Goal: Transaction & Acquisition: Obtain resource

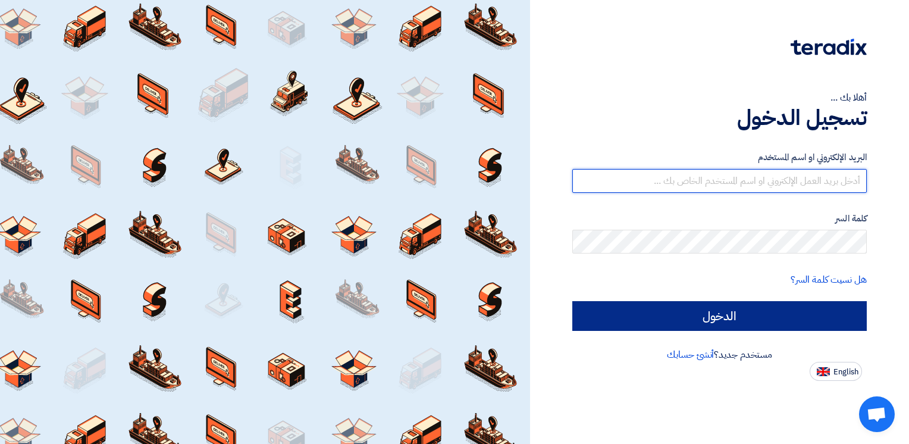
type input "[PERSON_NAME][EMAIL_ADDRESS][DOMAIN_NAME]"
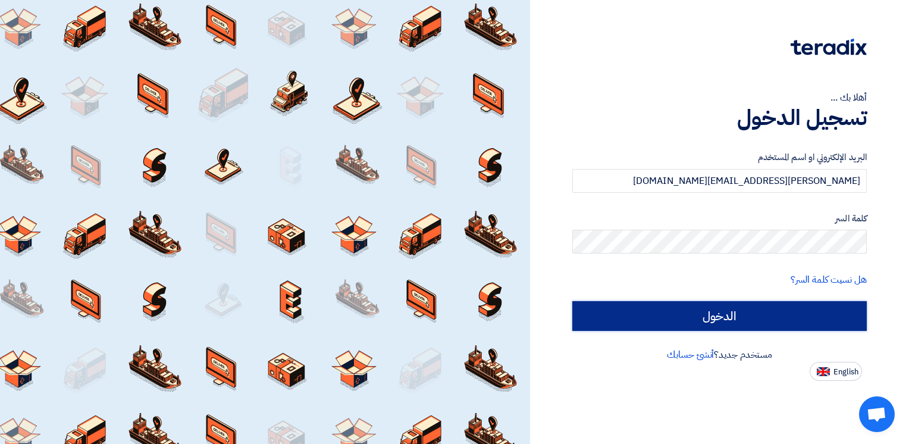
click at [737, 318] on input "الدخول" at bounding box center [720, 316] width 295 height 30
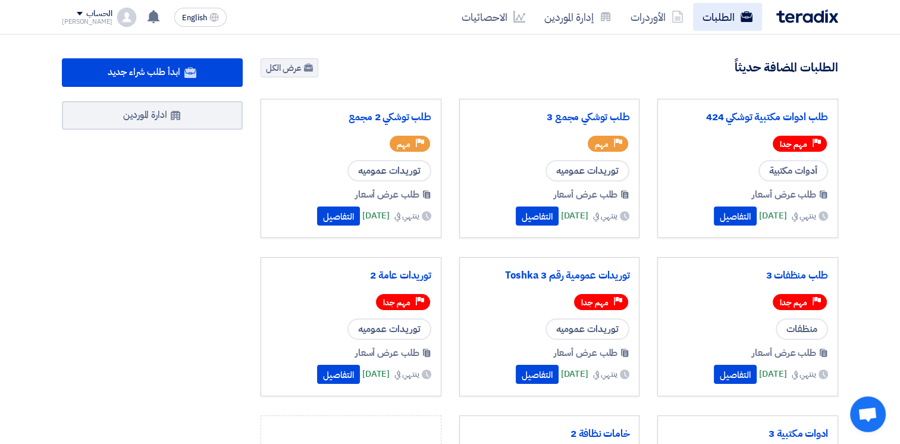
click at [715, 19] on link "الطلبات" at bounding box center [727, 17] width 69 height 28
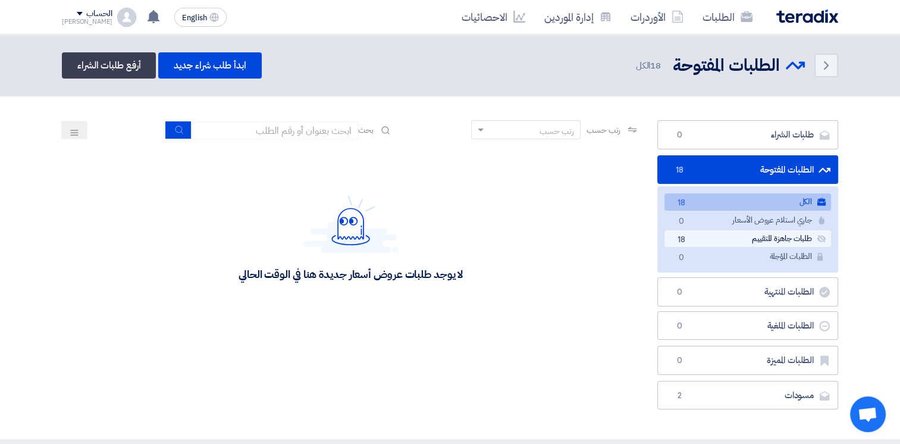
click at [732, 240] on link "طلبات جاهزة للتقييم طلبات جاهزة للتقييم 18" at bounding box center [748, 238] width 167 height 17
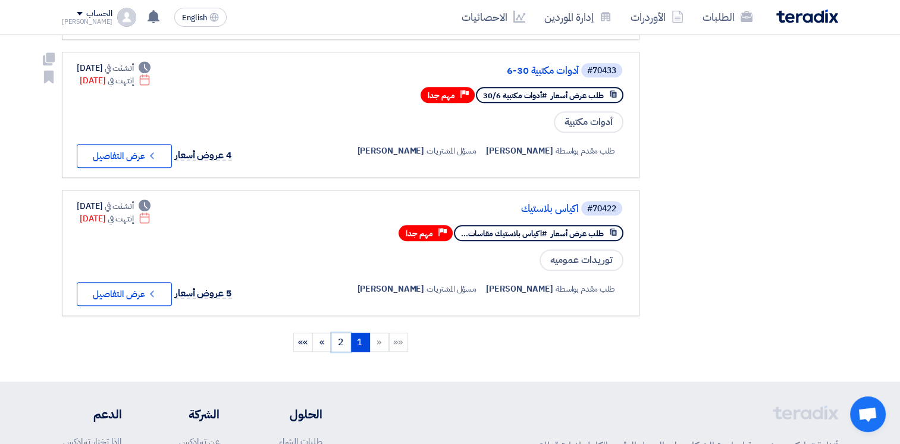
scroll to position [1309, 0]
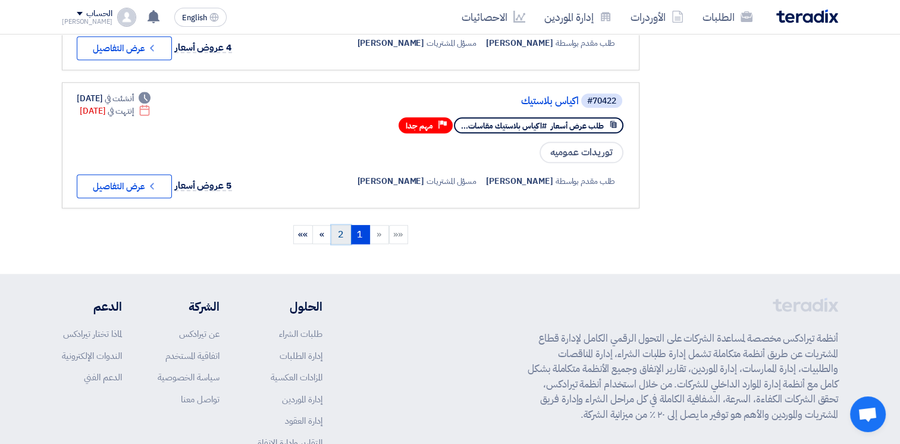
click at [342, 227] on link "2" at bounding box center [341, 234] width 20 height 19
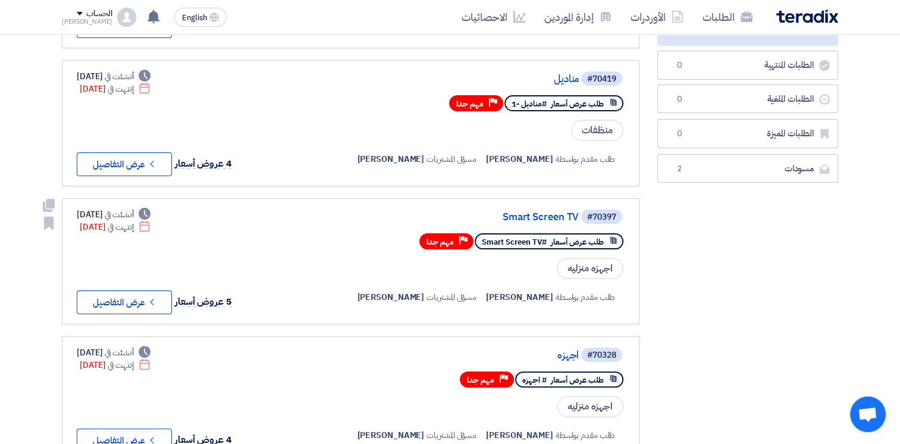
scroll to position [238, 0]
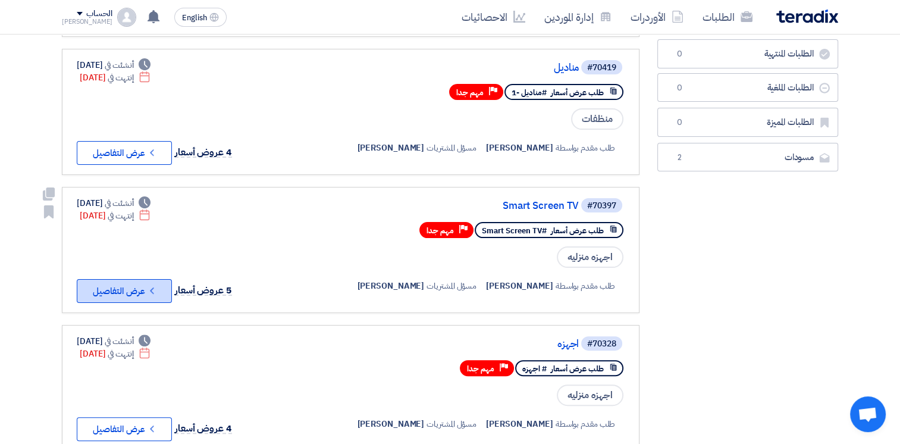
click at [145, 286] on button "Check details عرض التفاصيل" at bounding box center [124, 291] width 95 height 24
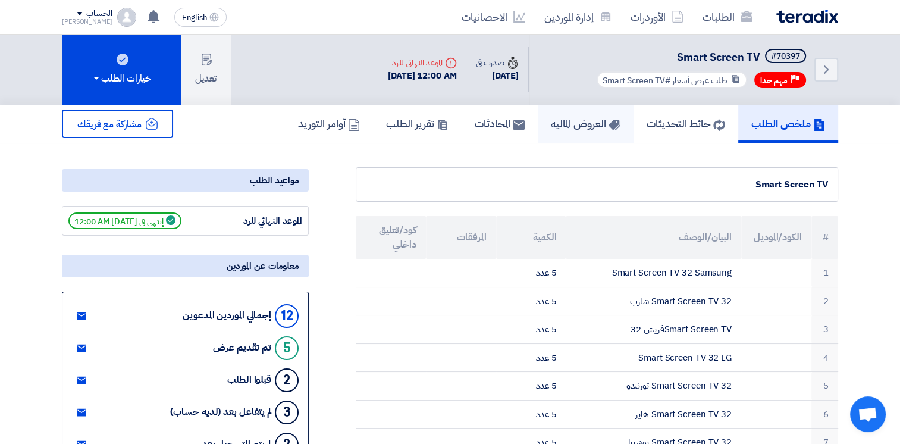
click at [573, 127] on h5 "العروض الماليه" at bounding box center [586, 124] width 70 height 14
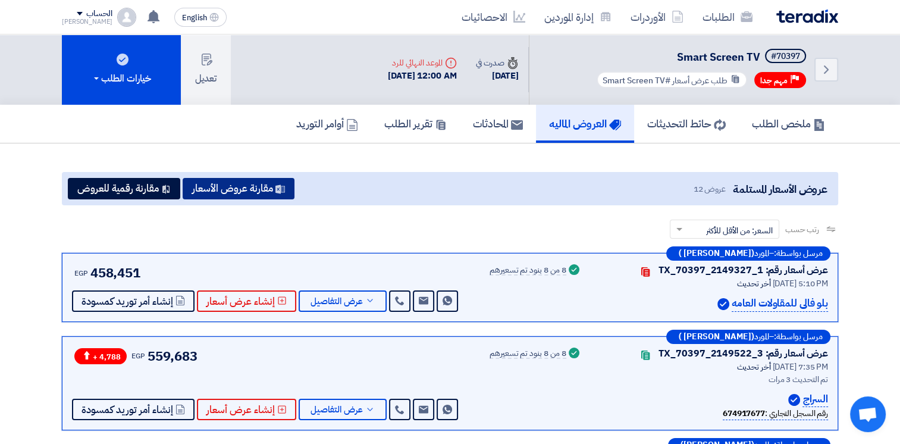
click at [269, 189] on button "مقارنة عروض الأسعار" at bounding box center [239, 188] width 112 height 21
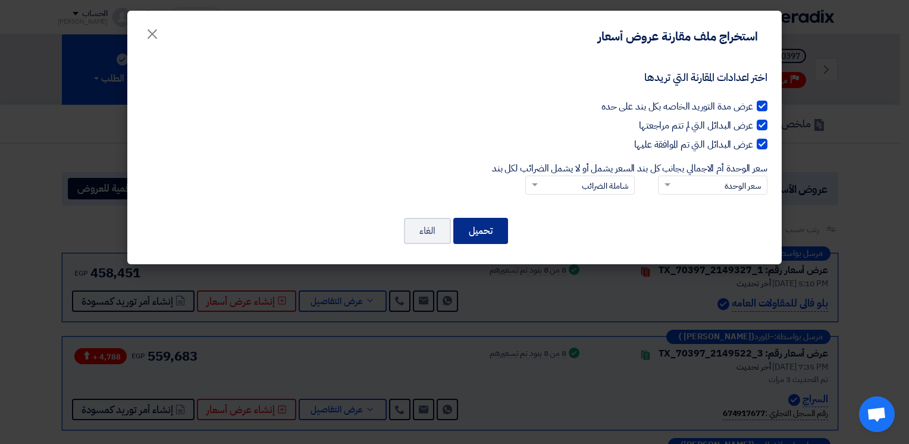
click at [484, 232] on button "تحميل" at bounding box center [480, 231] width 55 height 26
